Goal: Task Accomplishment & Management: Manage account settings

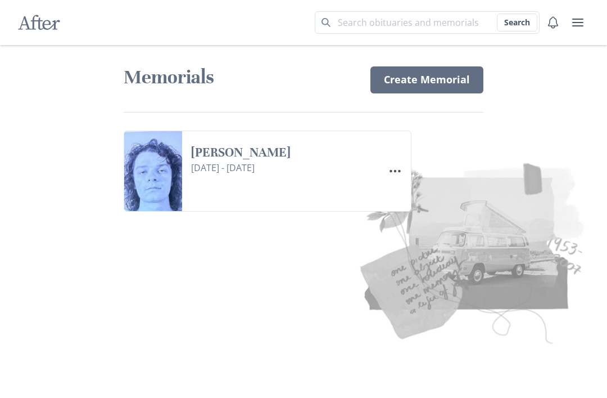
click at [375, 161] on link "[PERSON_NAME]" at bounding box center [283, 153] width 184 height 16
click at [393, 170] on icon "Menu" at bounding box center [395, 170] width 13 height 13
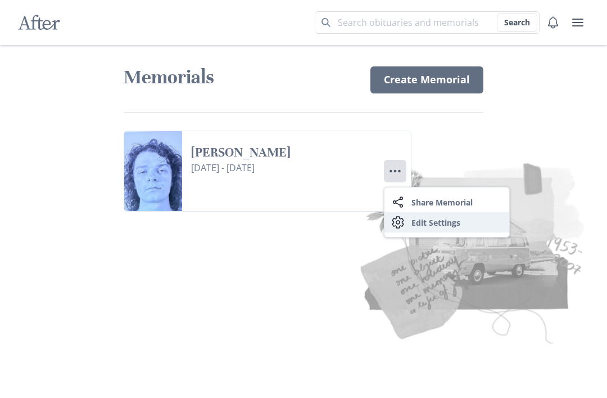
click at [453, 222] on link "Settings Edit Settings" at bounding box center [447, 222] width 125 height 20
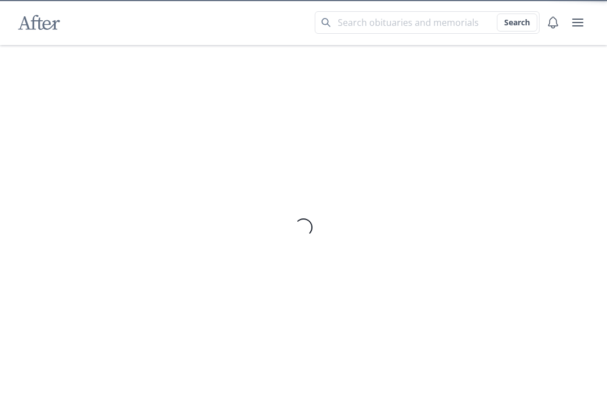
select select "9"
select select "11"
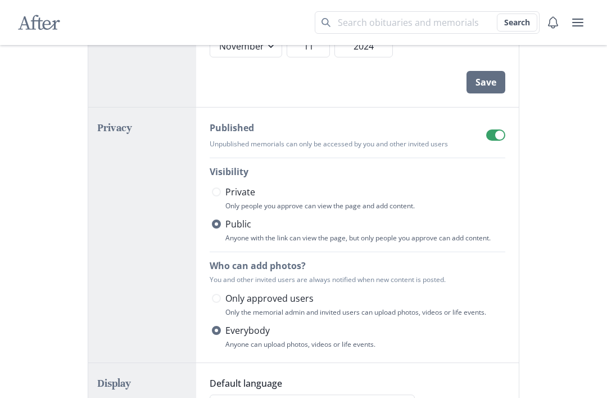
scroll to position [291, 0]
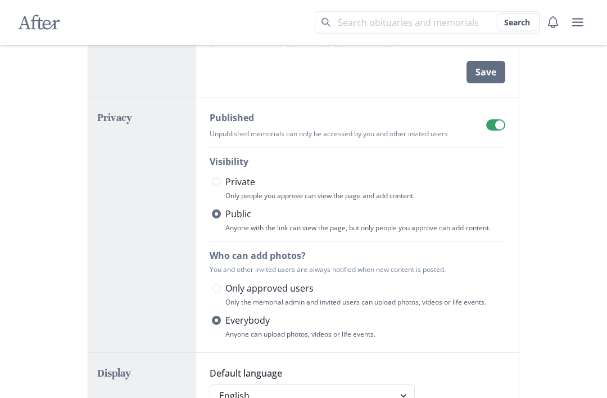
click at [223, 186] on label "Private" at bounding box center [359, 181] width 294 height 13
click at [212, 183] on input "Private" at bounding box center [211, 182] width 1 height 1
radio input "true"
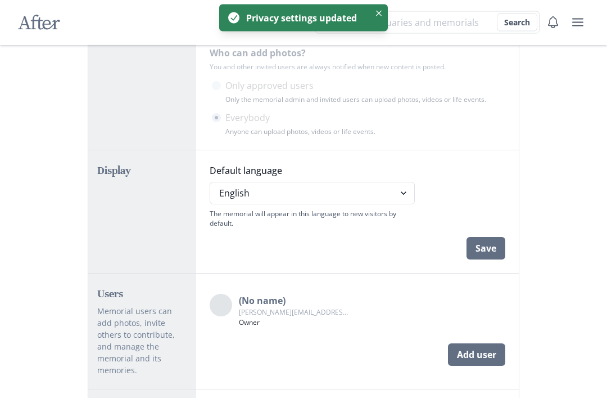
scroll to position [607, 0]
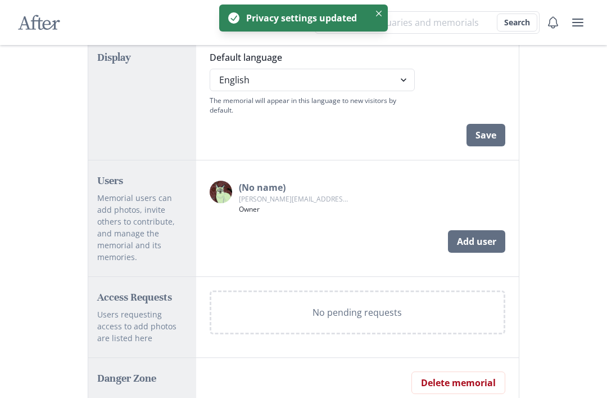
click at [489, 371] on button "Delete memorial" at bounding box center [459, 382] width 94 height 22
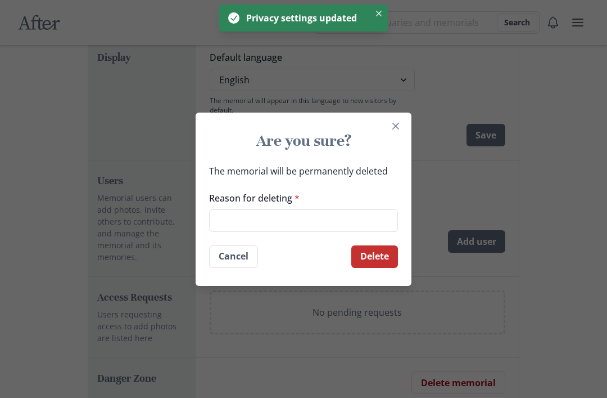
click at [368, 232] on input "Reason for deleting *" at bounding box center [303, 220] width 189 height 22
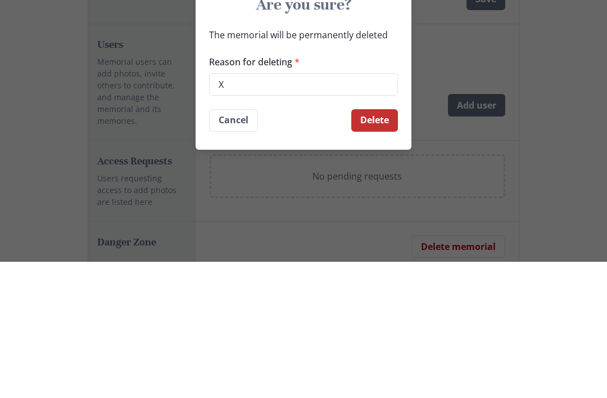
type input "X"
click at [377, 245] on button "Delete" at bounding box center [374, 256] width 47 height 22
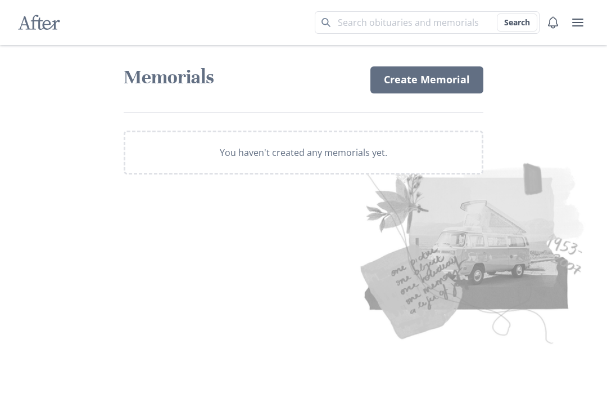
click at [313, 5] on div "After Search" at bounding box center [303, 22] width 607 height 45
click at [311, 0] on div "After Search" at bounding box center [303, 22] width 607 height 45
